Goal: Task Accomplishment & Management: Complete application form

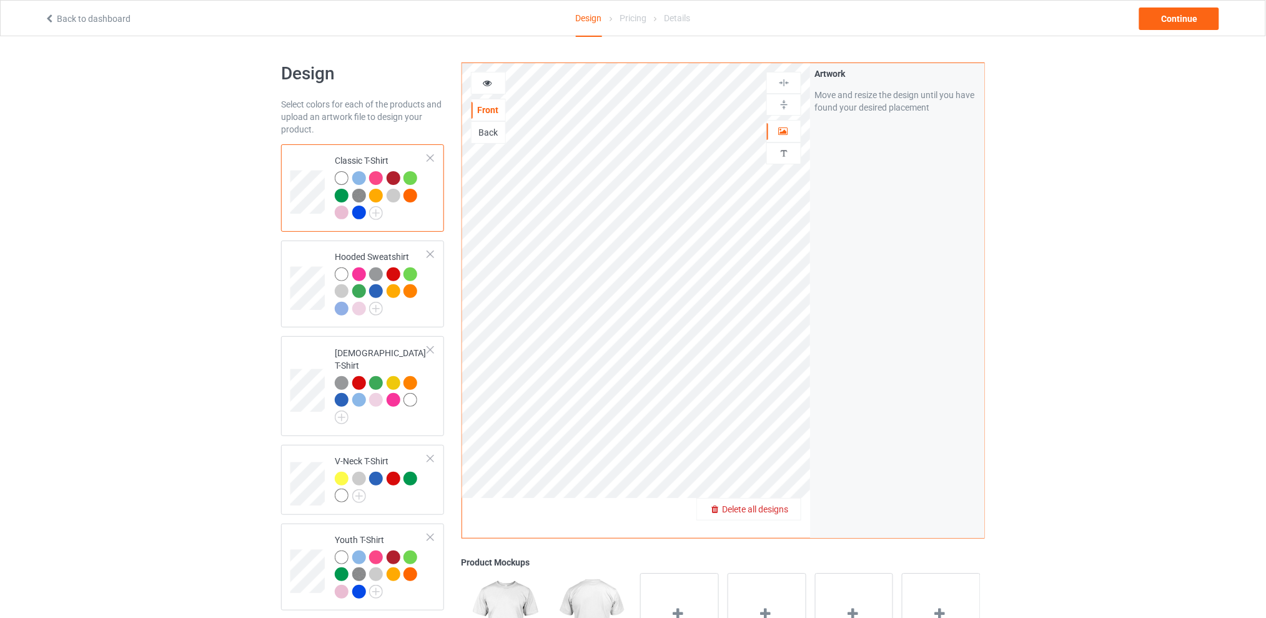
click at [785, 509] on span "Delete all designs" at bounding box center [755, 509] width 66 height 10
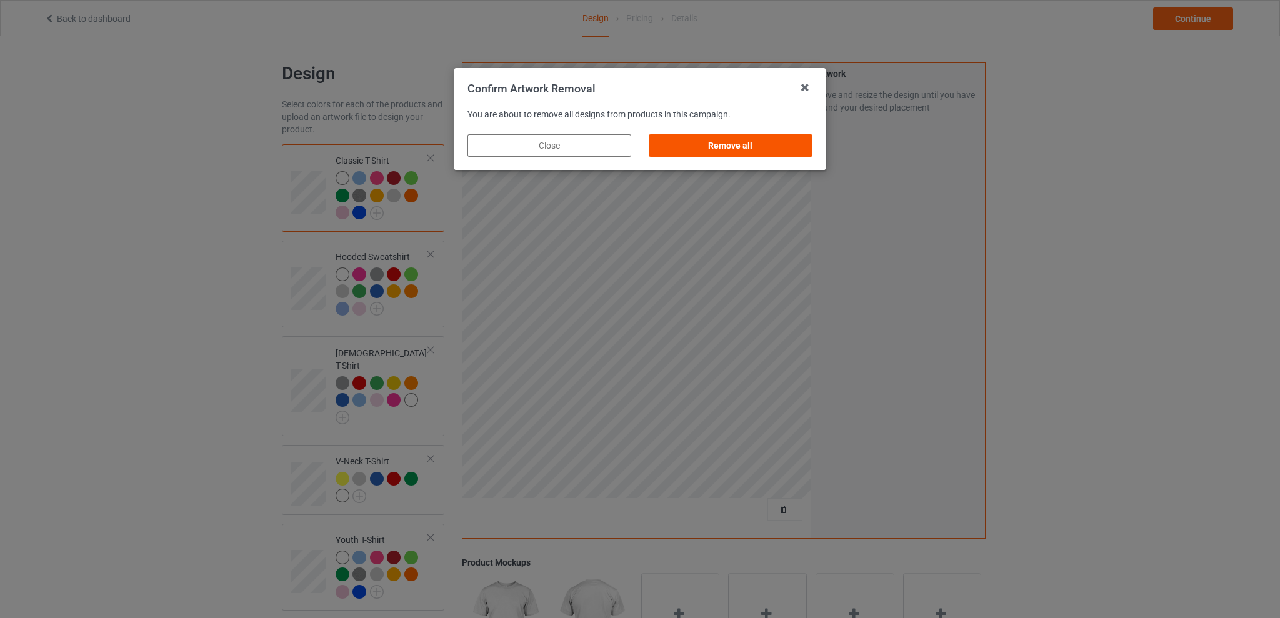
click at [724, 153] on div "Remove all" at bounding box center [731, 145] width 164 height 22
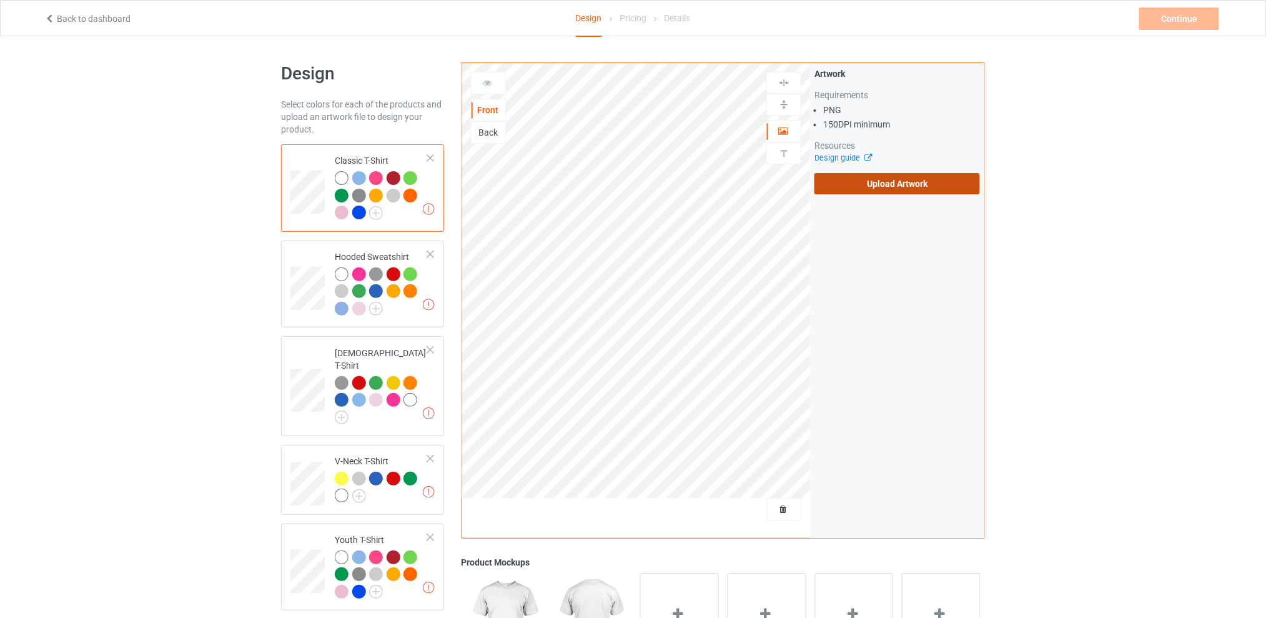
click at [862, 184] on label "Upload Artwork" at bounding box center [898, 183] width 166 height 21
click at [0, 0] on input "Upload Artwork" at bounding box center [0, 0] width 0 height 0
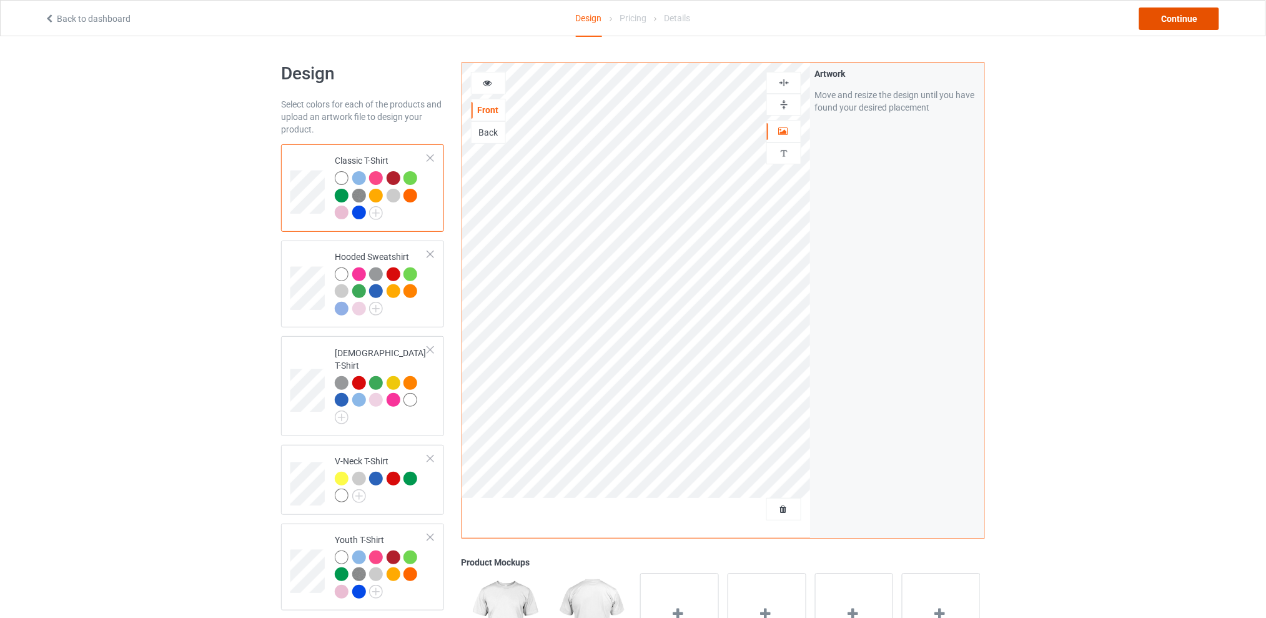
click at [1174, 13] on div "Continue" at bounding box center [1180, 18] width 80 height 22
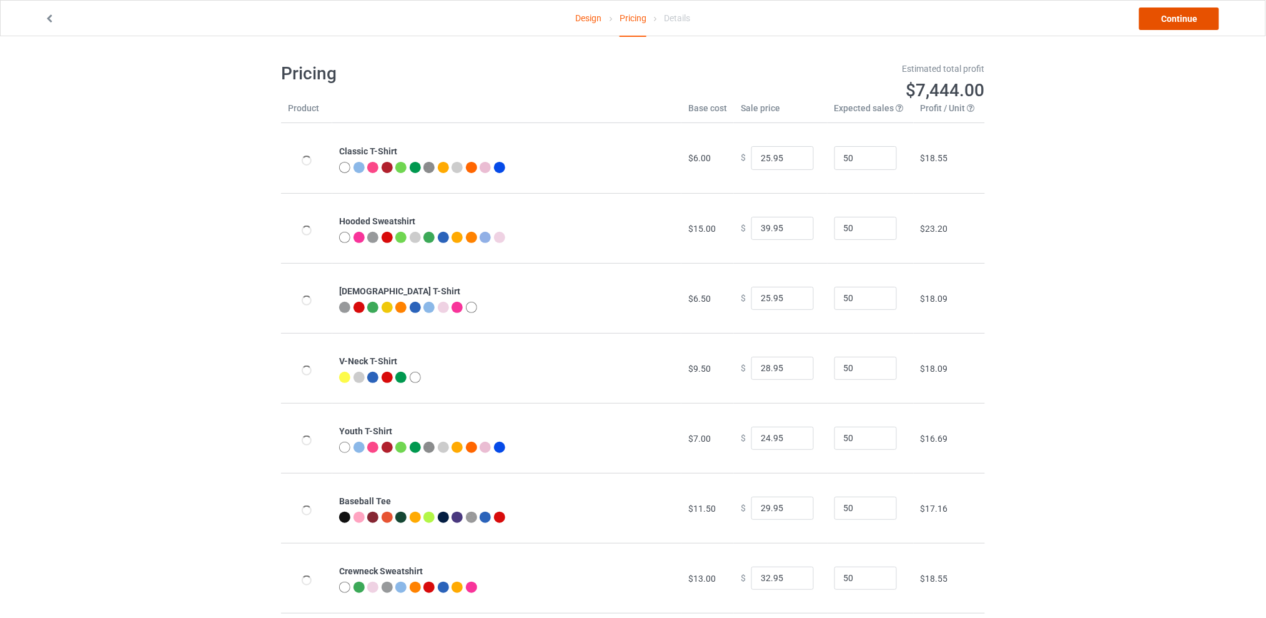
click at [1174, 13] on link "Continue" at bounding box center [1180, 18] width 80 height 22
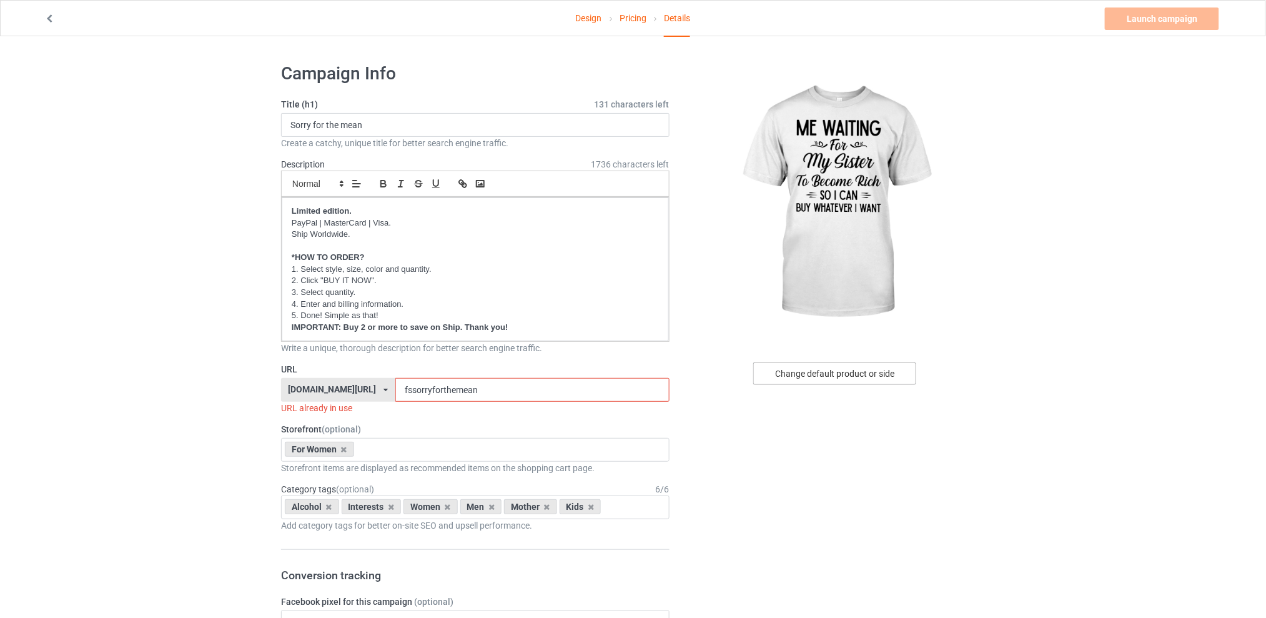
click at [803, 377] on div "Change default product or side" at bounding box center [835, 373] width 163 height 22
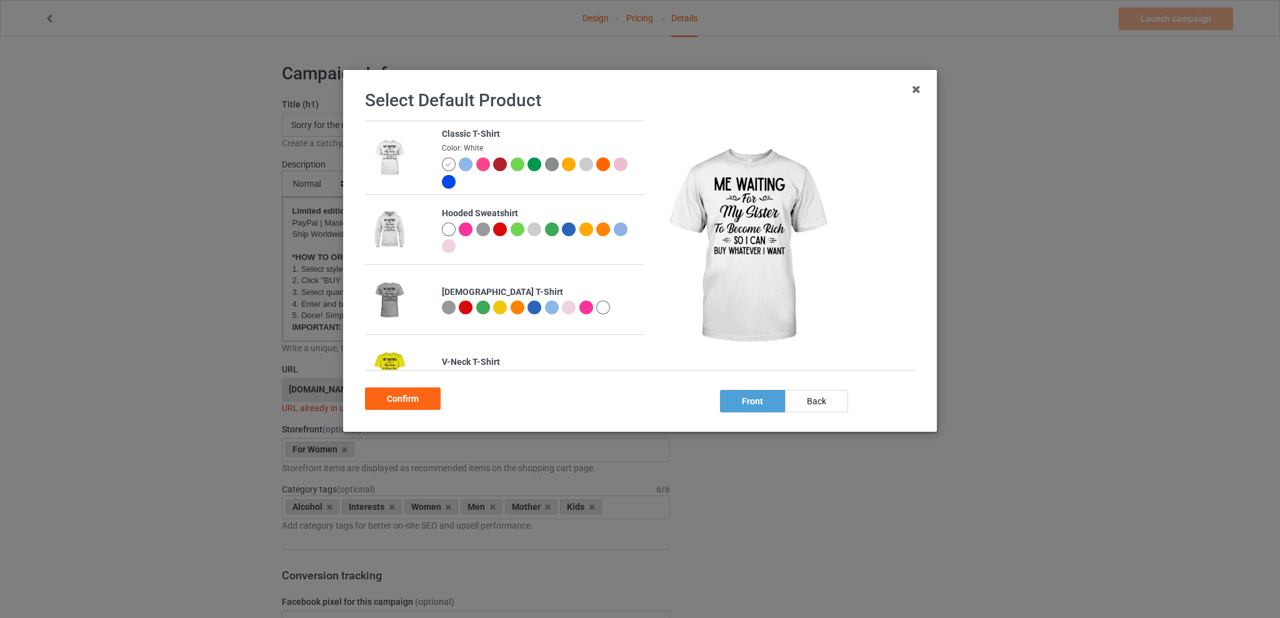
click at [548, 307] on div at bounding box center [552, 308] width 14 height 14
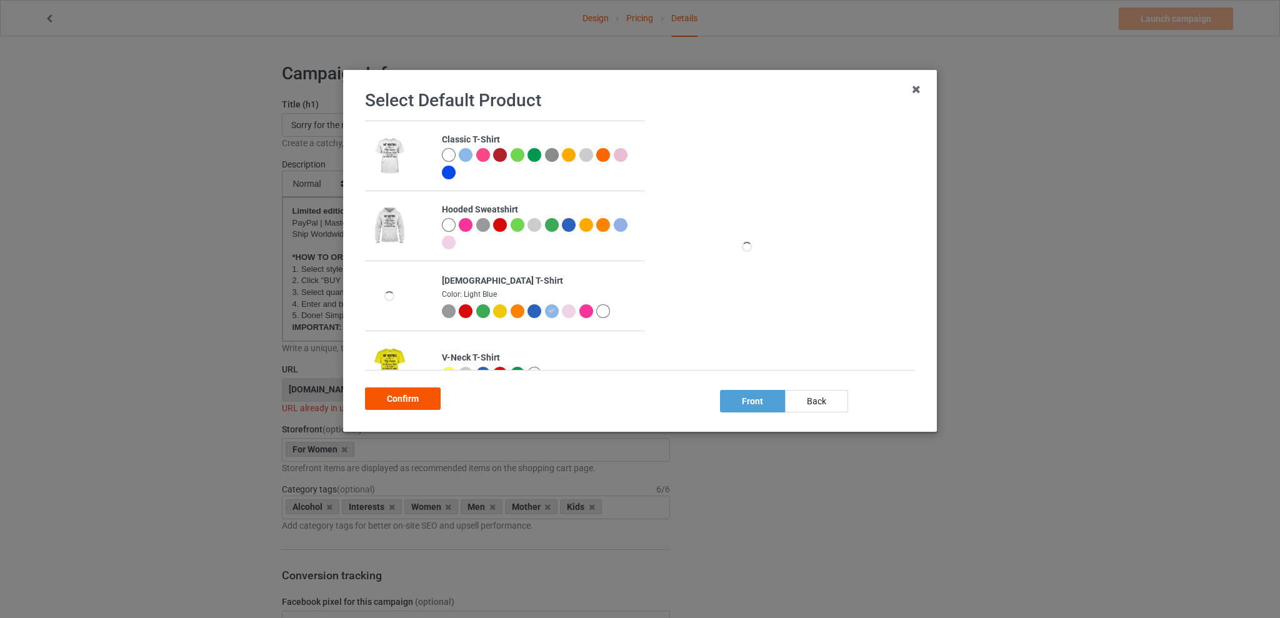
click at [388, 399] on div "Confirm" at bounding box center [403, 398] width 76 height 22
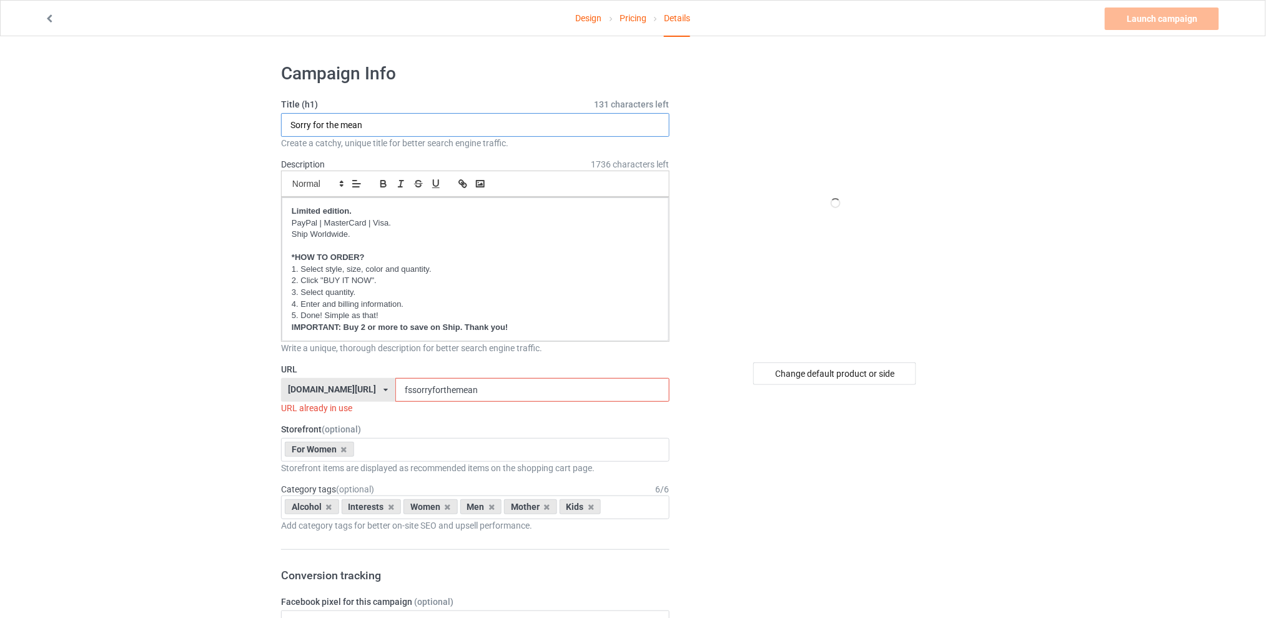
drag, startPoint x: 370, startPoint y: 127, endPoint x: 251, endPoint y: 131, distance: 118.8
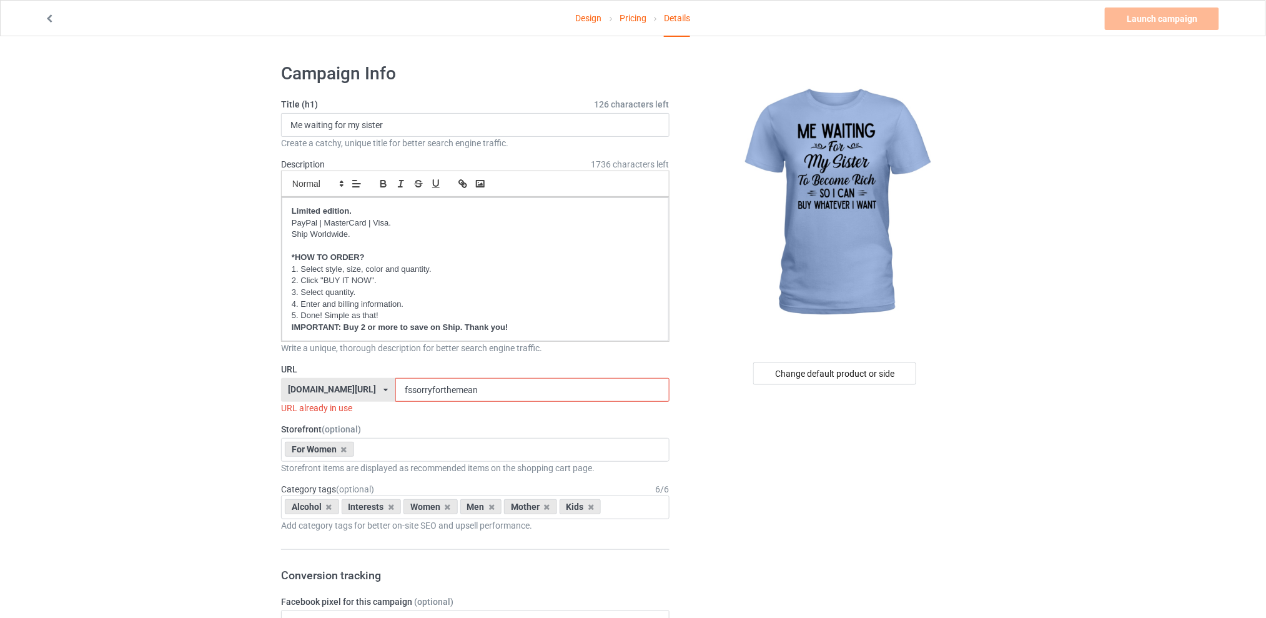
drag, startPoint x: 500, startPoint y: 391, endPoint x: 391, endPoint y: 392, distance: 109.3
click at [391, 392] on div "[DOMAIN_NAME][URL] [DOMAIN_NAME][URL] [DOMAIN_NAME][URL] [DOMAIN_NAME][URL] 5d7…" at bounding box center [475, 390] width 389 height 24
click at [396, 129] on input "Me waiting for my sister" at bounding box center [475, 125] width 389 height 24
type input "Me waiting for my sister to become rich"
drag, startPoint x: 464, startPoint y: 389, endPoint x: 362, endPoint y: 391, distance: 101.9
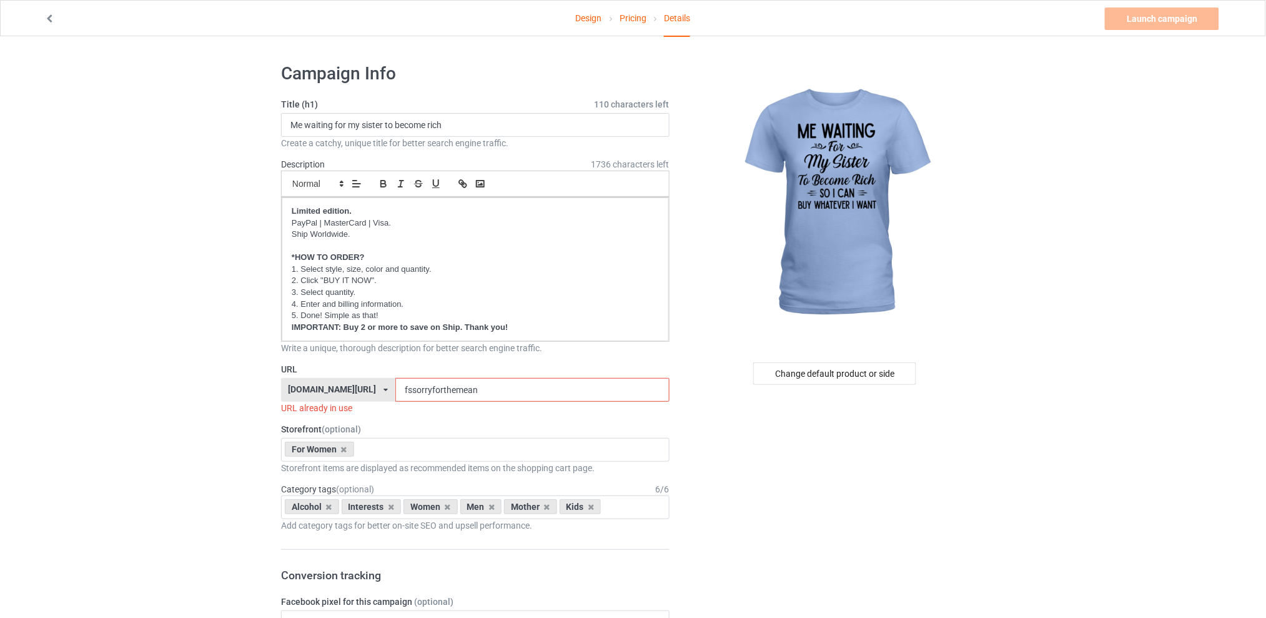
click at [362, 391] on div "[DOMAIN_NAME][URL] [DOMAIN_NAME][URL] [DOMAIN_NAME][URL] [DOMAIN_NAME][URL] 5d7…" at bounding box center [475, 390] width 389 height 24
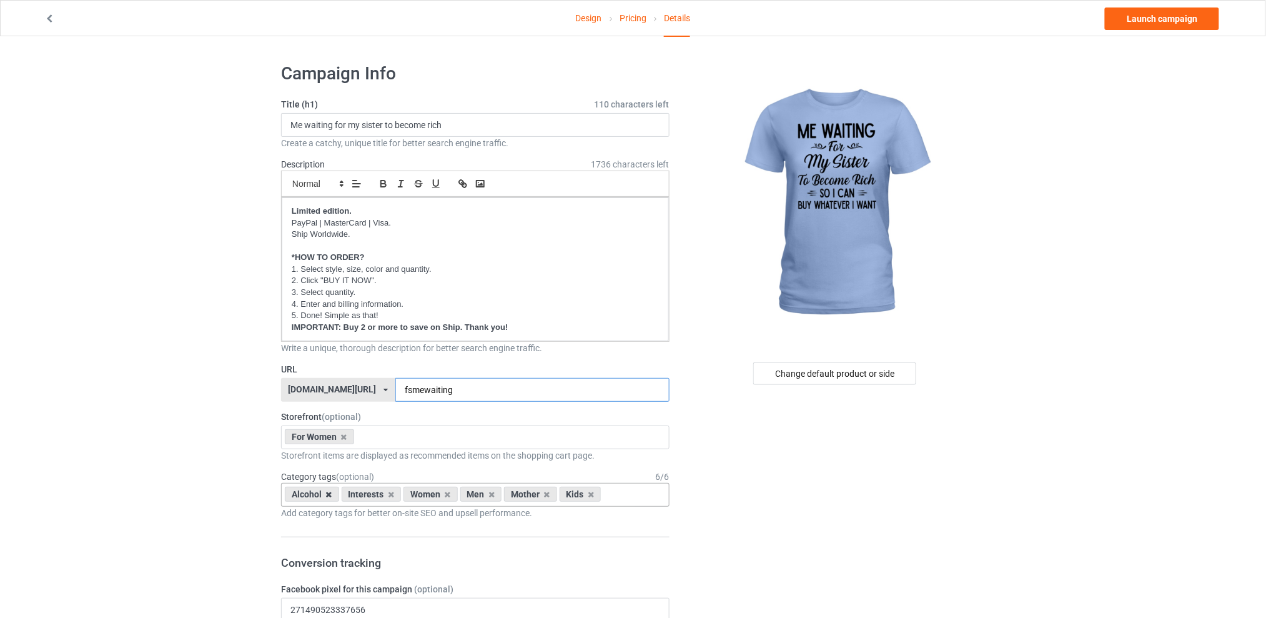
type input "fsmewaiting"
click at [327, 493] on icon at bounding box center [329, 494] width 6 height 8
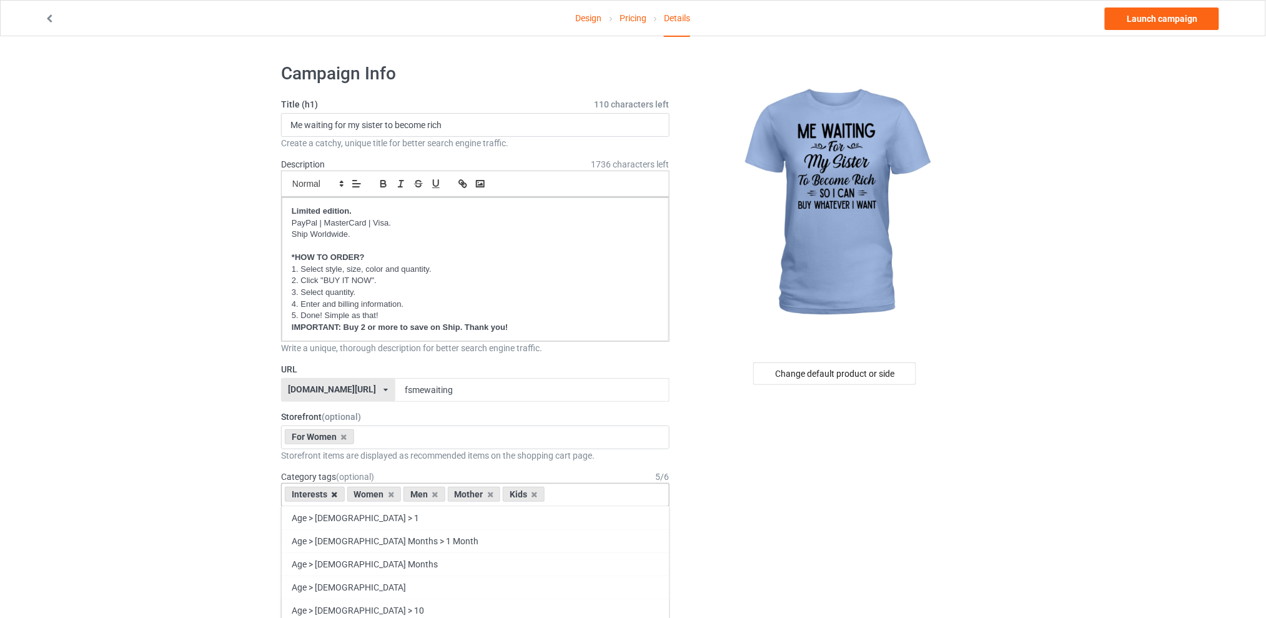
click at [332, 494] on icon at bounding box center [335, 494] width 6 height 8
click at [376, 494] on icon at bounding box center [373, 494] width 6 height 8
click at [382, 492] on icon at bounding box center [384, 494] width 6 height 8
click at [372, 494] on icon at bounding box center [373, 494] width 6 height 8
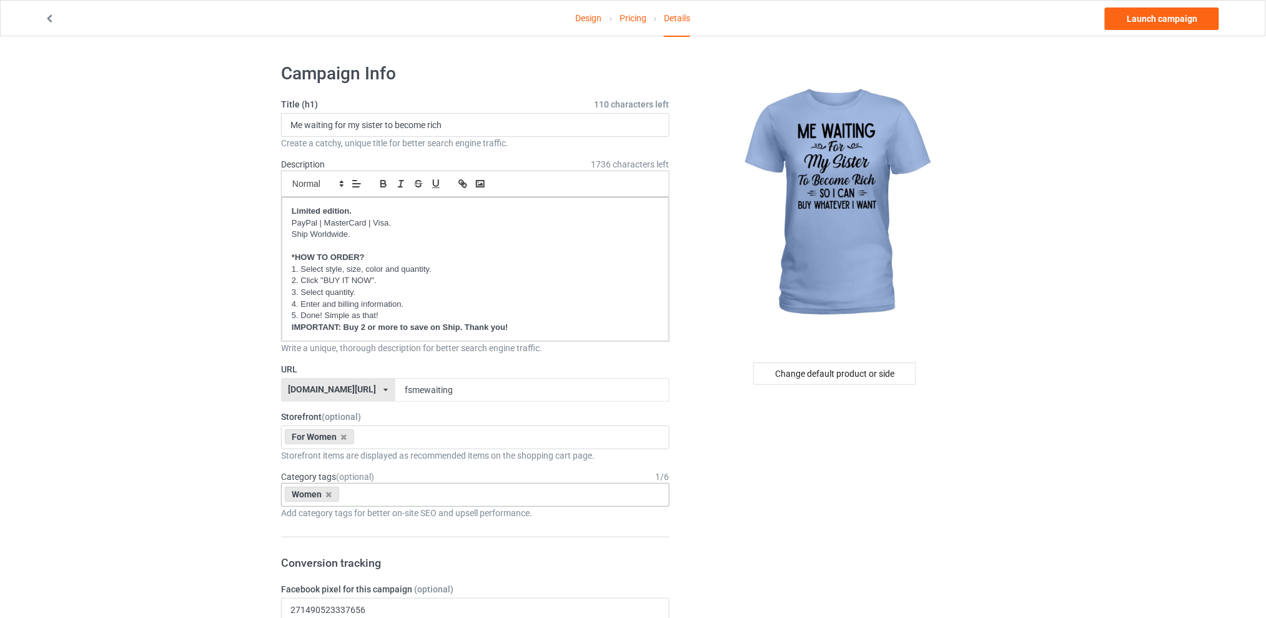
click at [1160, 20] on link "Launch campaign" at bounding box center [1162, 18] width 114 height 22
